Goal: Transaction & Acquisition: Purchase product/service

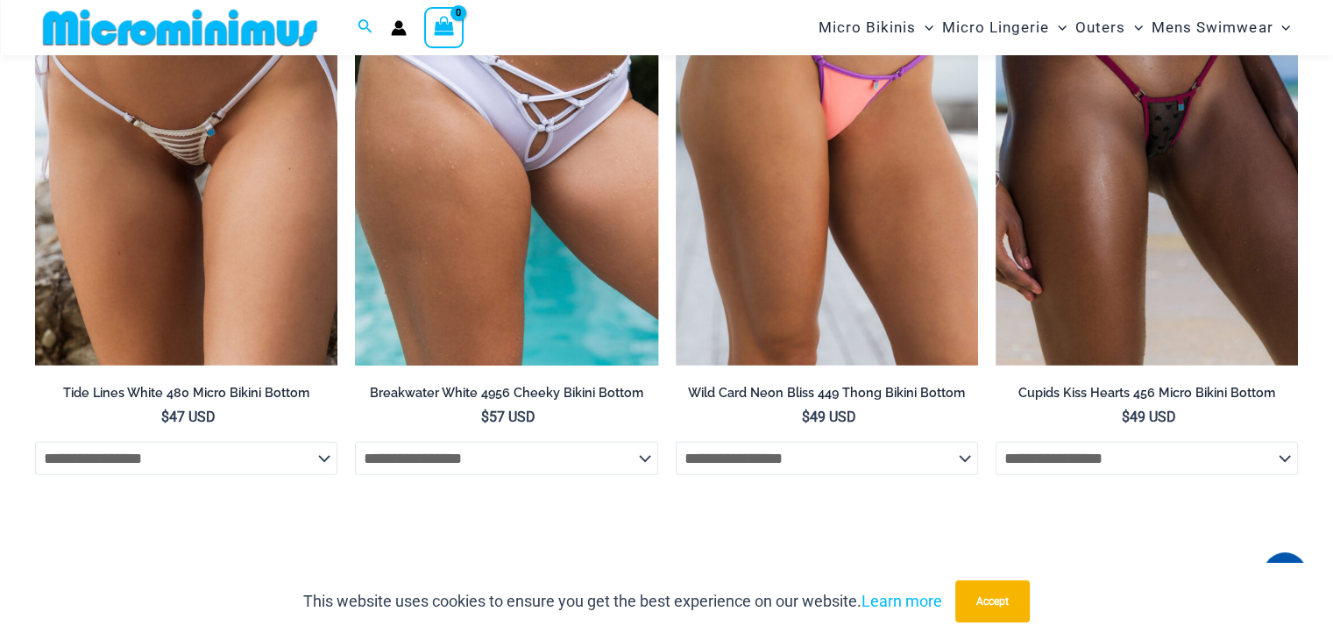
scroll to position [5024, 0]
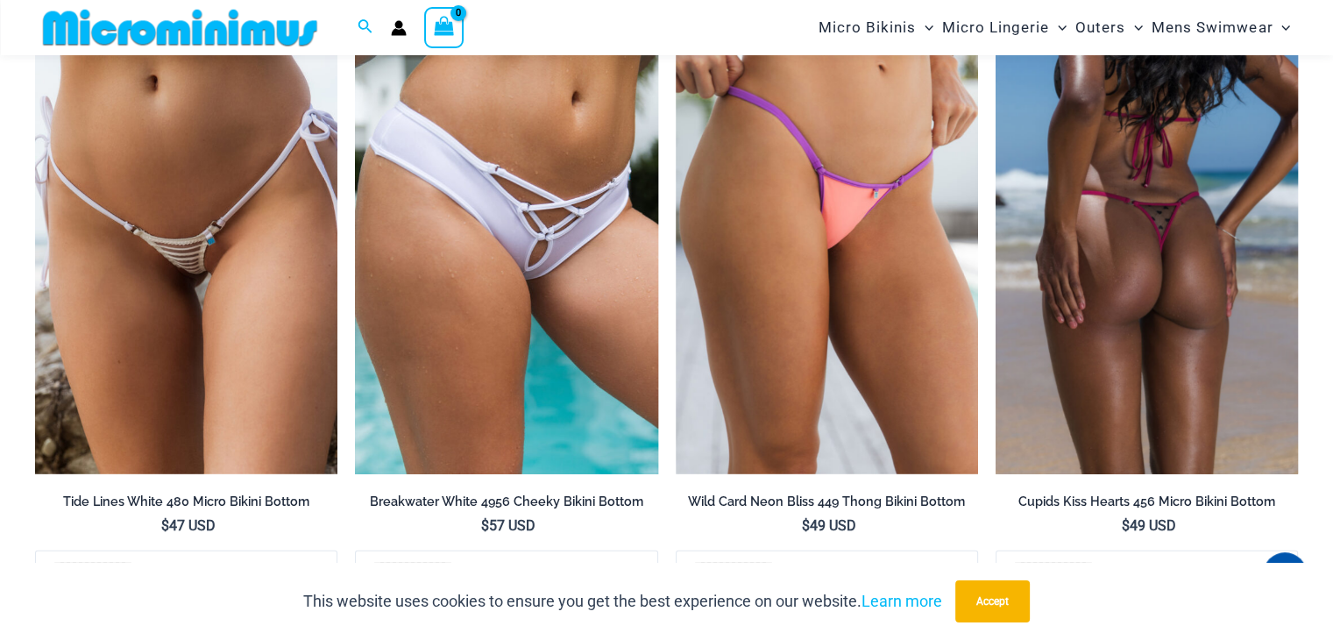
click at [1145, 284] on img at bounding box center [1147, 247] width 302 height 454
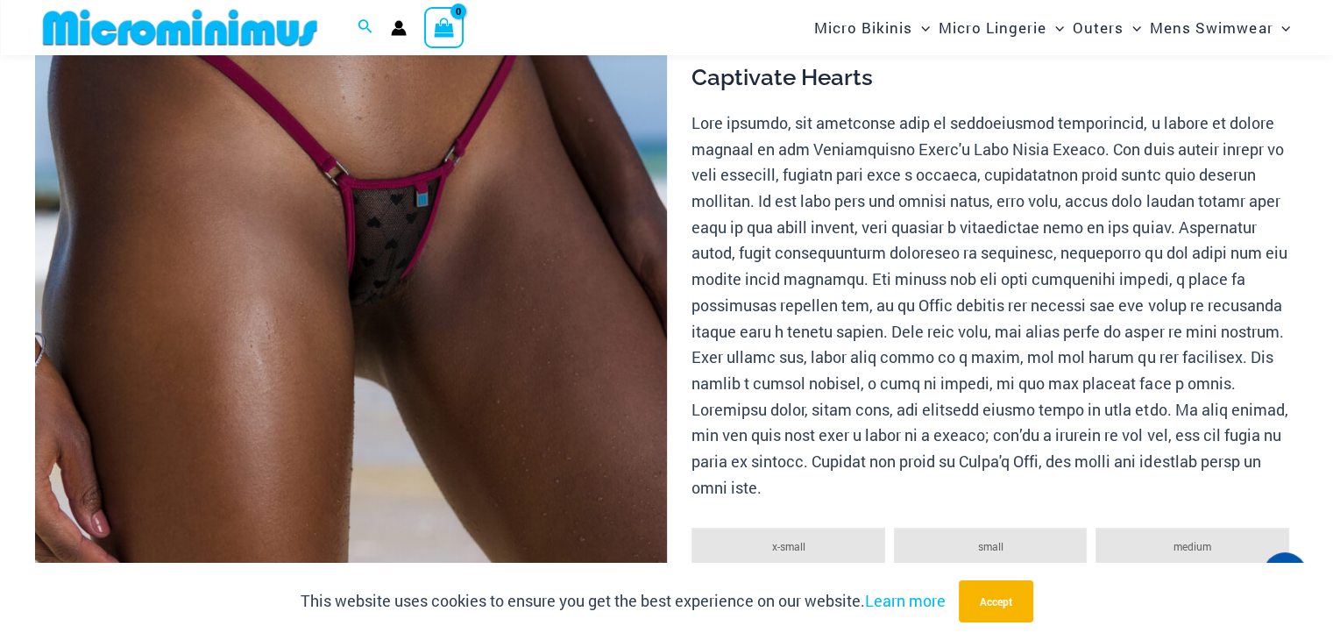
scroll to position [288, 0]
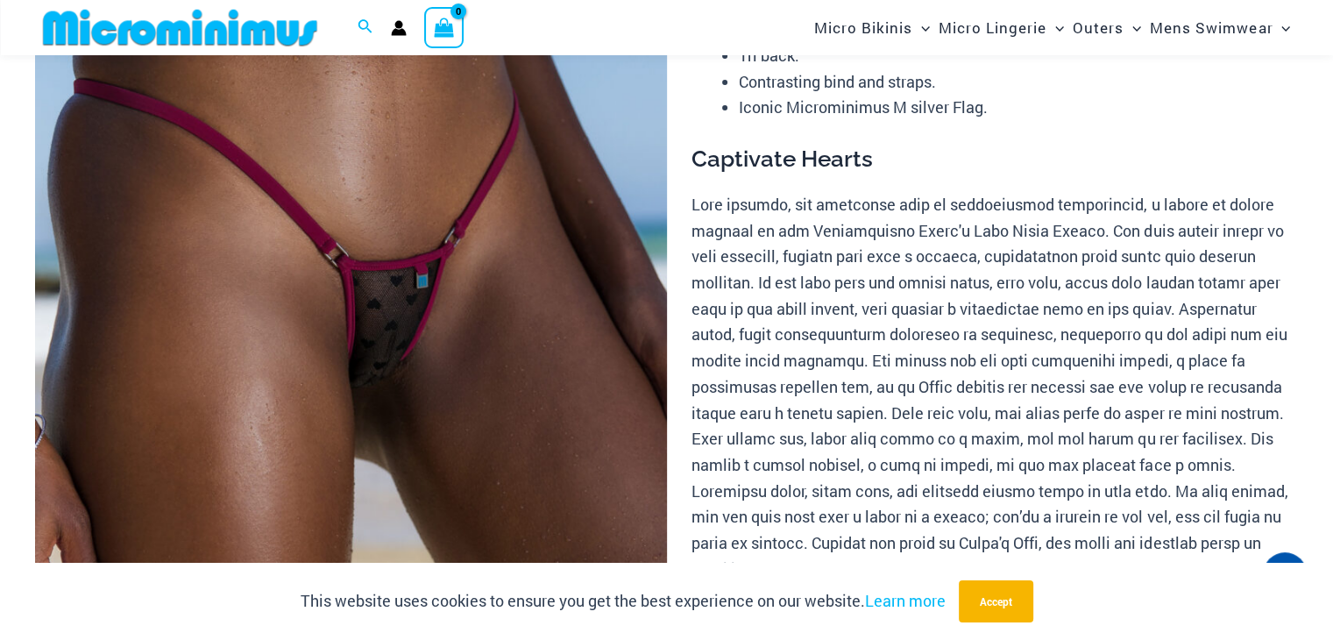
click at [356, 177] on img at bounding box center [351, 346] width 632 height 948
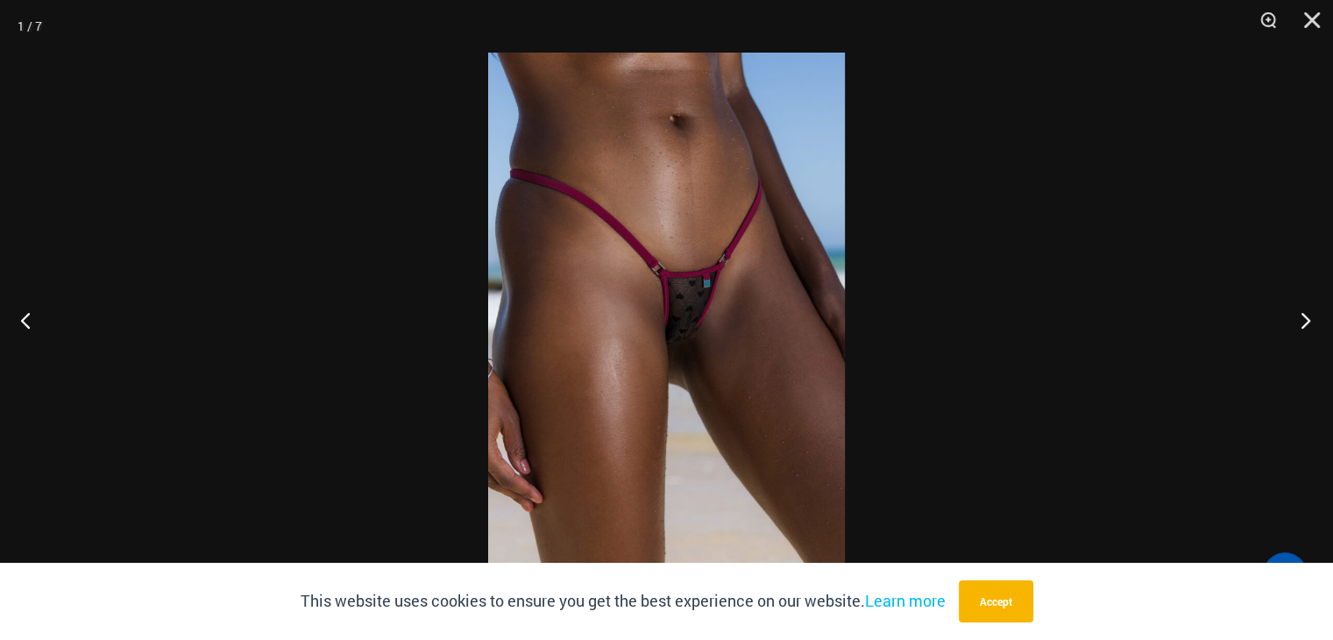
click at [1308, 323] on button "Next" at bounding box center [1300, 320] width 66 height 88
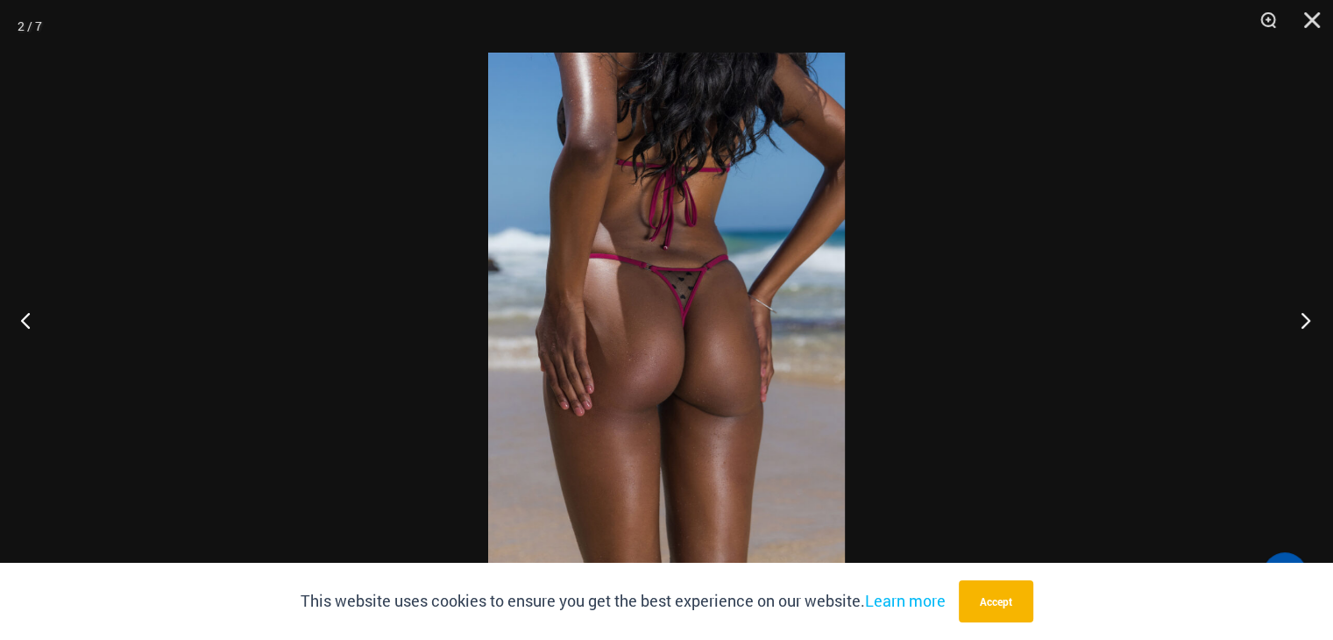
click at [1308, 323] on button "Next" at bounding box center [1300, 320] width 66 height 88
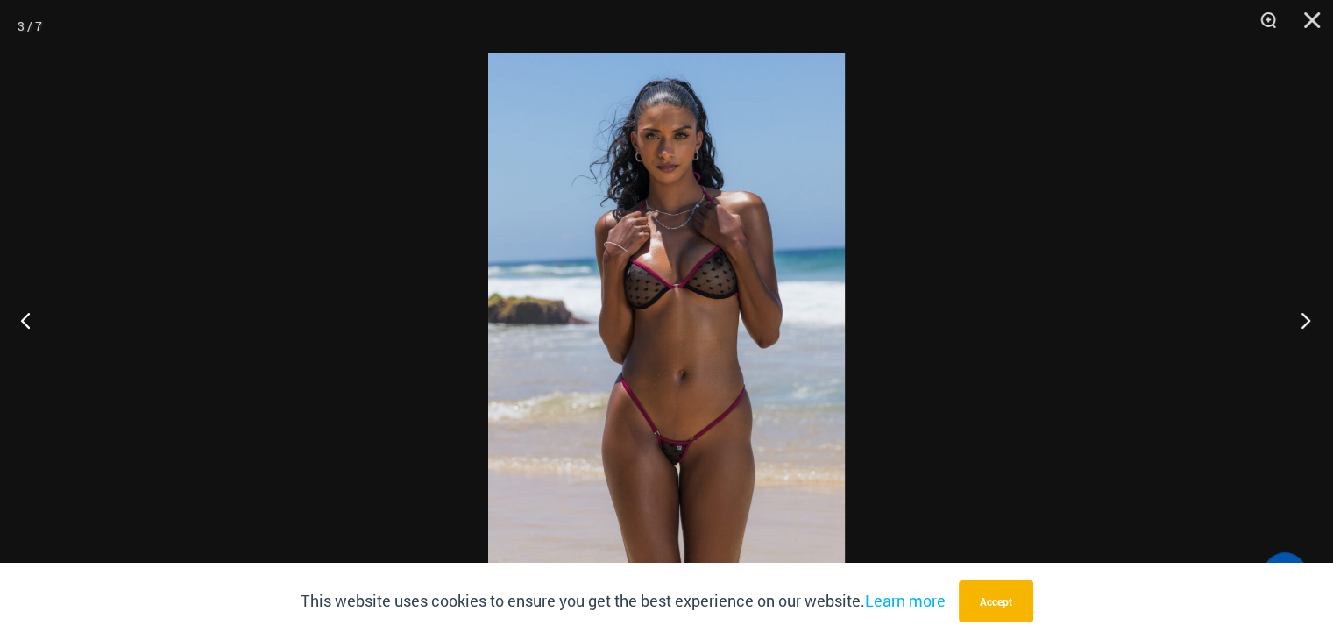
click at [1308, 323] on button "Next" at bounding box center [1300, 320] width 66 height 88
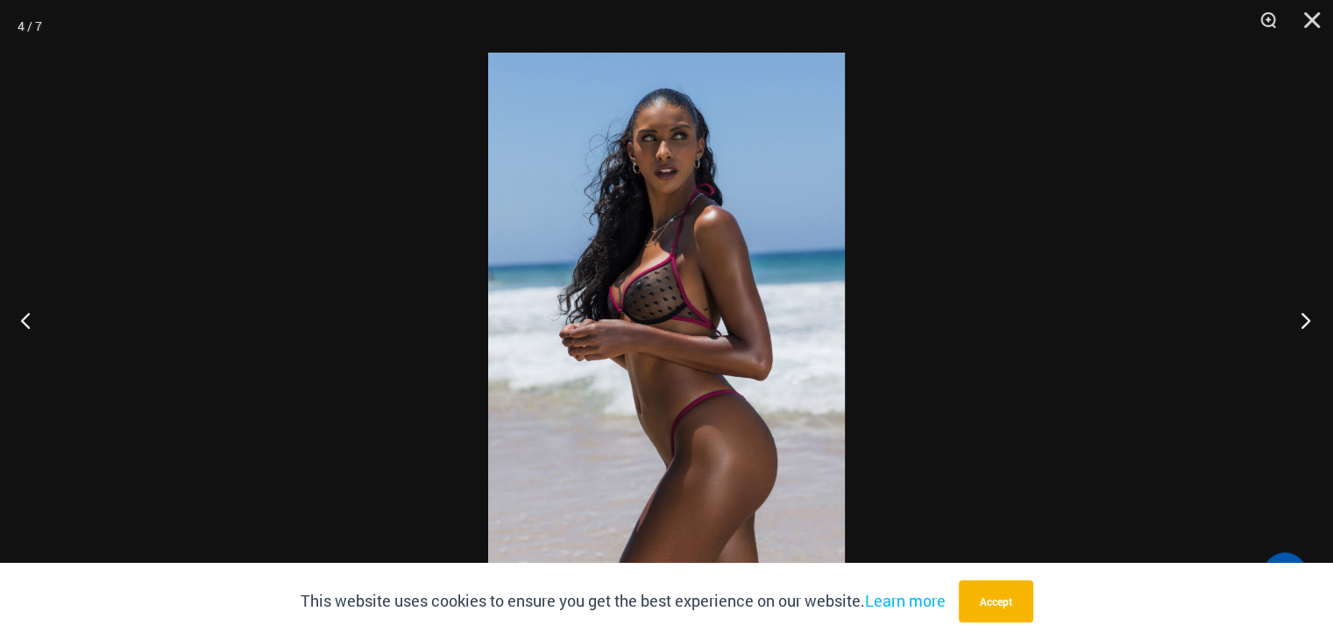
click at [1308, 323] on button "Next" at bounding box center [1300, 320] width 66 height 88
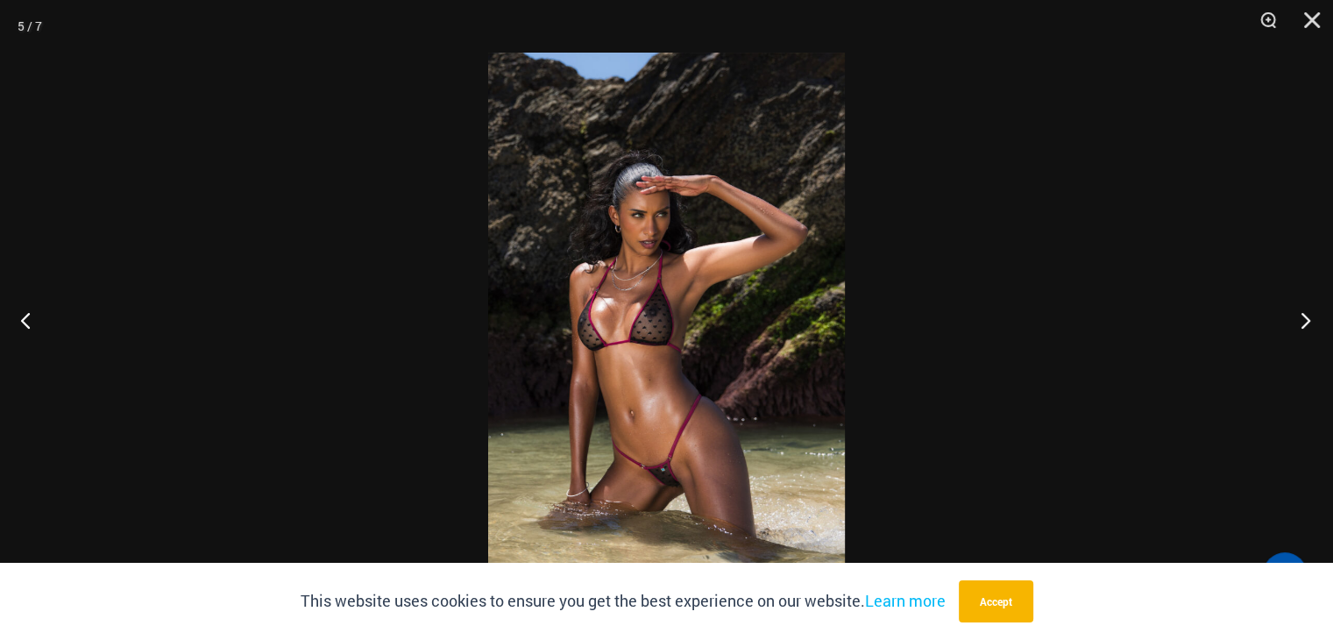
click at [1308, 323] on button "Next" at bounding box center [1300, 320] width 66 height 88
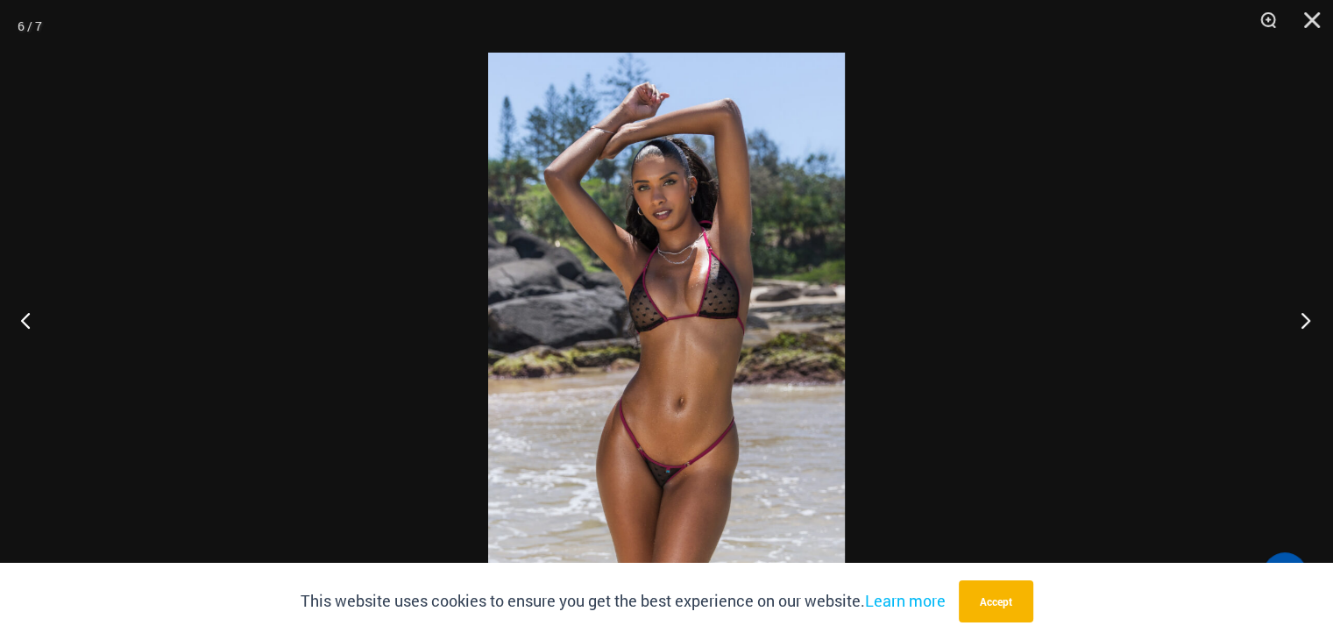
click at [1308, 323] on button "Next" at bounding box center [1300, 320] width 66 height 88
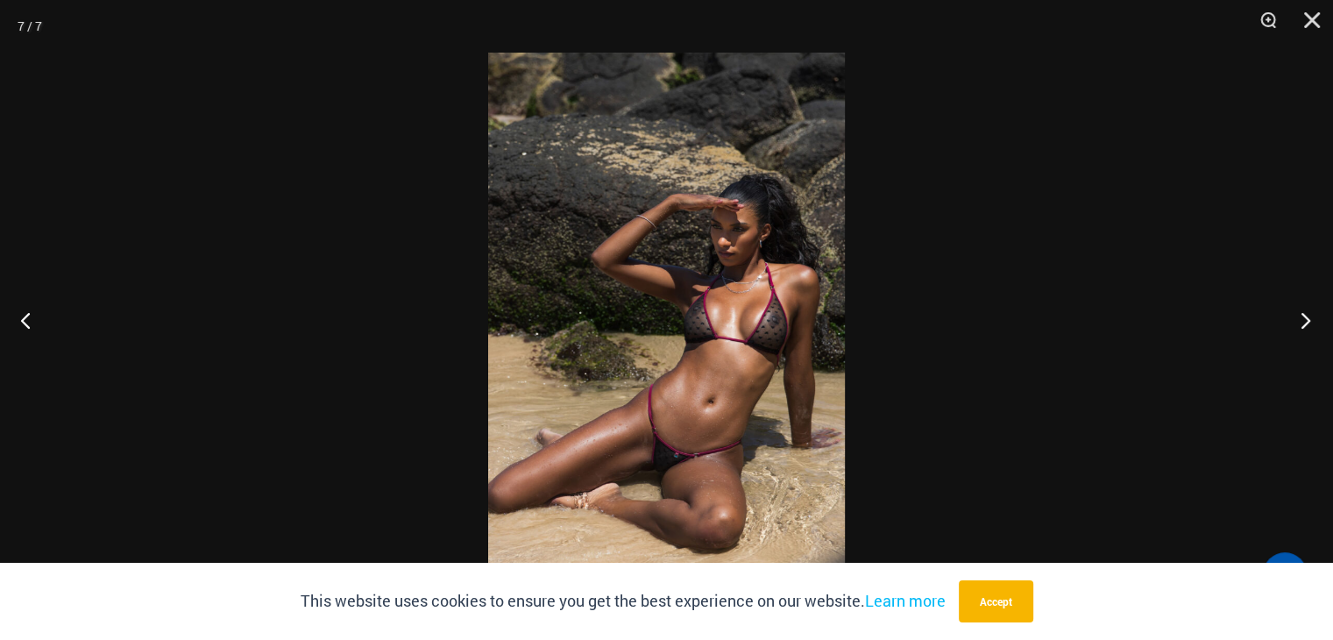
click at [1308, 323] on button "Next" at bounding box center [1300, 320] width 66 height 88
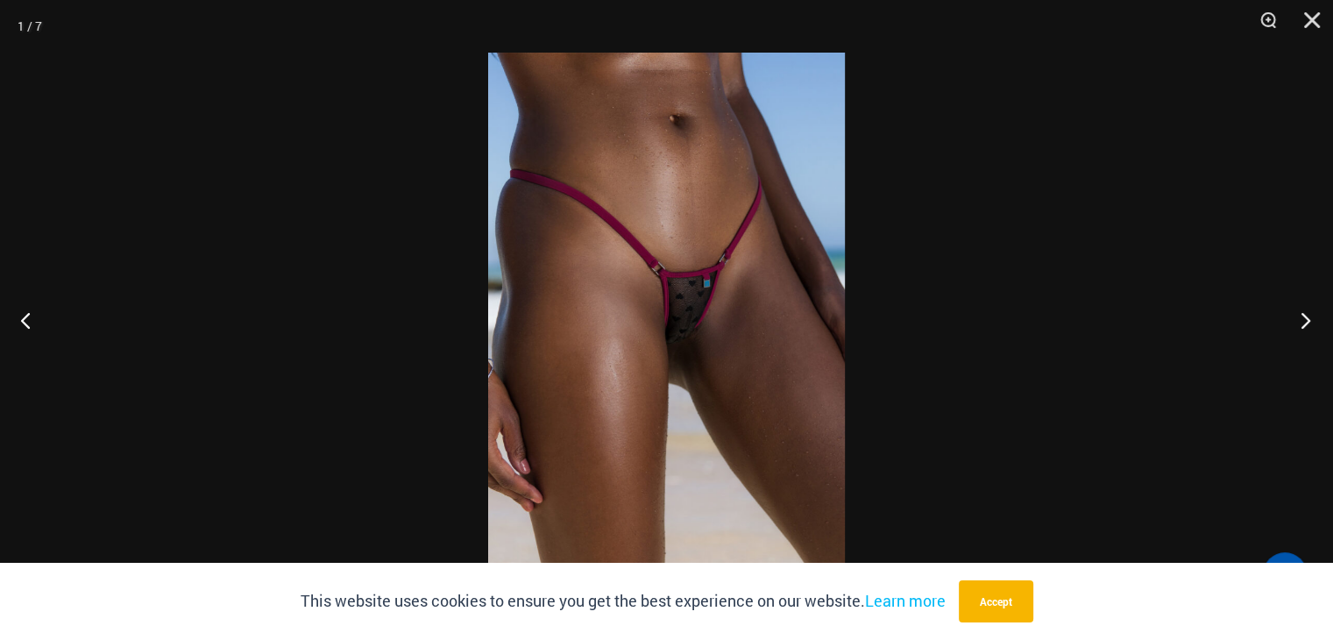
click at [1308, 323] on button "Next" at bounding box center [1300, 320] width 66 height 88
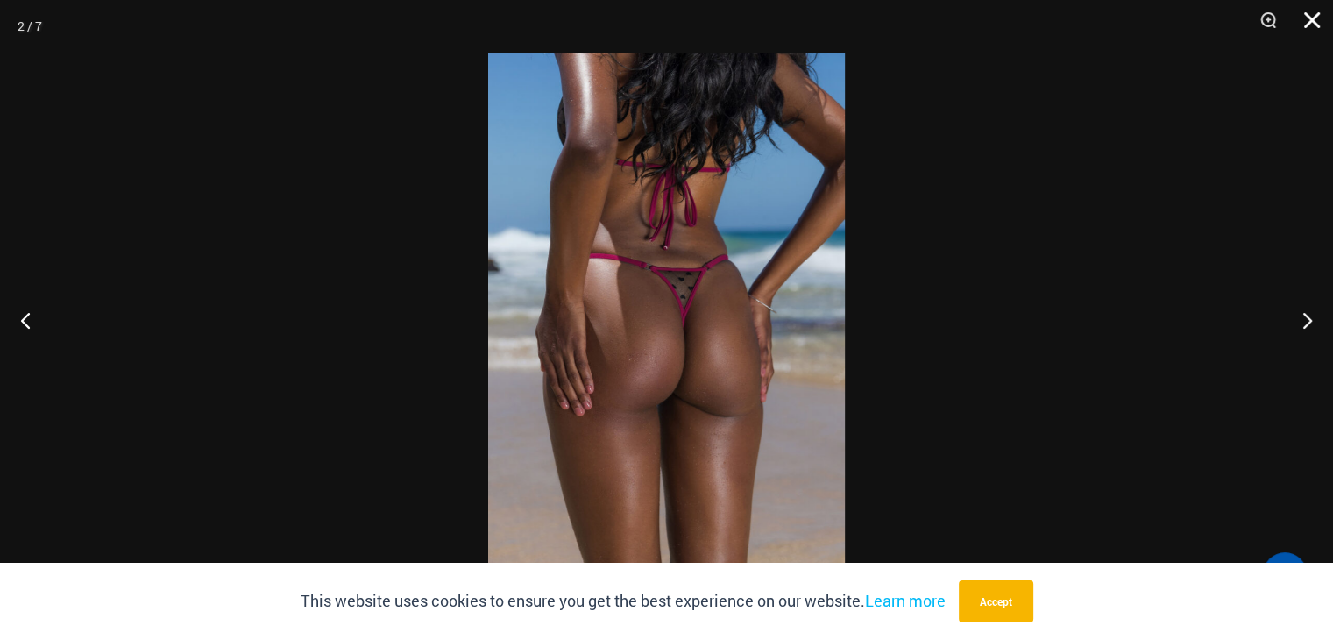
click at [1311, 18] on button "Close" at bounding box center [1306, 26] width 44 height 53
